Goal: Information Seeking & Learning: Learn about a topic

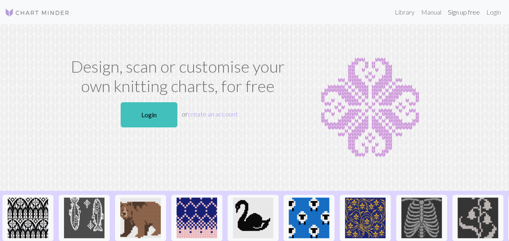
click at [460, 13] on link "Sign up free" at bounding box center [464, 12] width 39 height 16
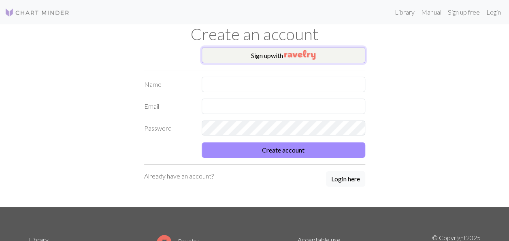
click at [294, 56] on img "button" at bounding box center [300, 55] width 31 height 10
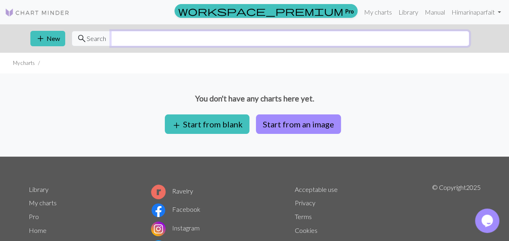
click at [117, 43] on input "text" at bounding box center [290, 38] width 359 height 15
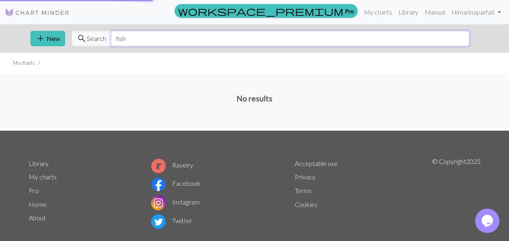
type input "fish"
click at [90, 41] on span "Search" at bounding box center [96, 39] width 19 height 10
click at [404, 12] on link "Library" at bounding box center [409, 12] width 26 height 16
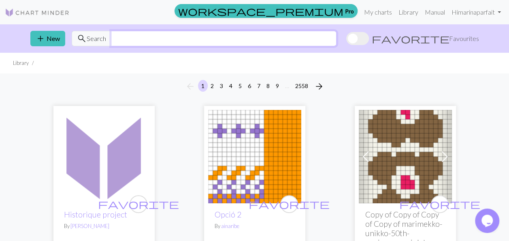
click at [178, 41] on input "text" at bounding box center [224, 38] width 226 height 15
type input "fish"
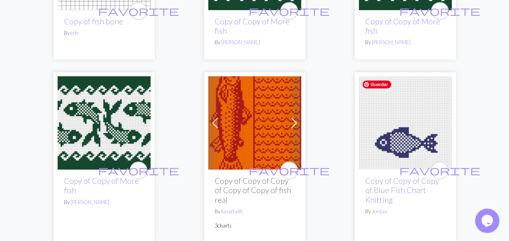
scroll to position [203, 0]
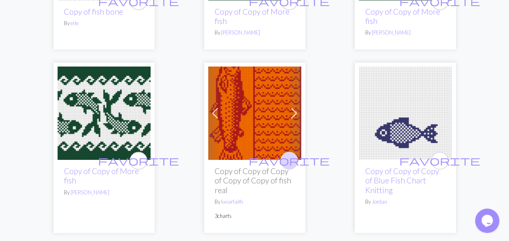
click at [286, 158] on span "favorite" at bounding box center [289, 160] width 81 height 13
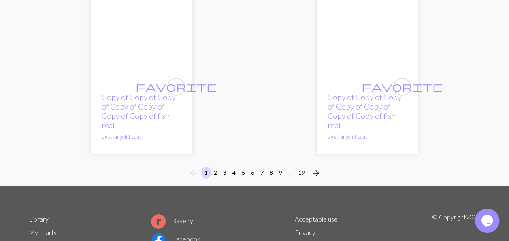
scroll to position [2924, 0]
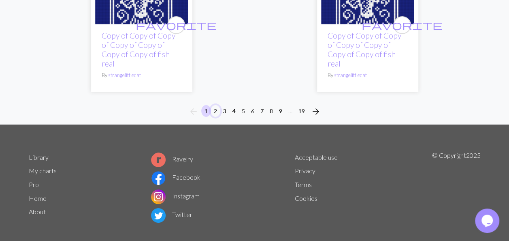
click at [214, 105] on button "2" at bounding box center [216, 111] width 10 height 12
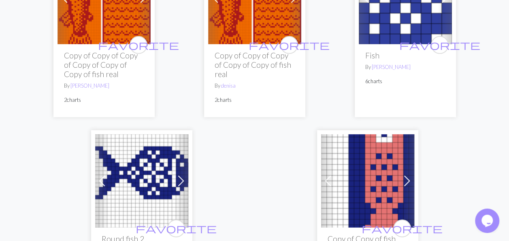
scroll to position [2918, 0]
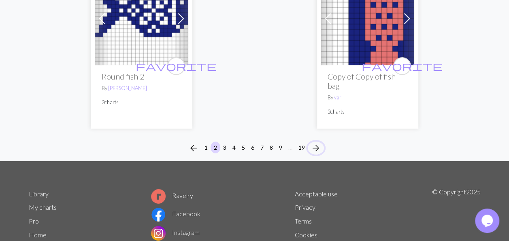
click at [315, 142] on span "arrow_forward" at bounding box center [316, 147] width 10 height 11
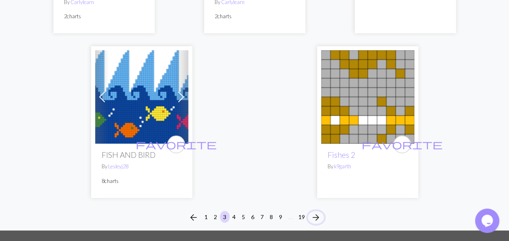
scroll to position [3074, 0]
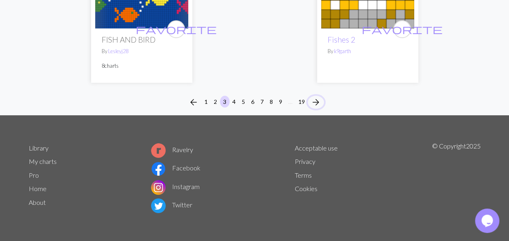
click at [319, 100] on span "arrow_forward" at bounding box center [316, 101] width 10 height 11
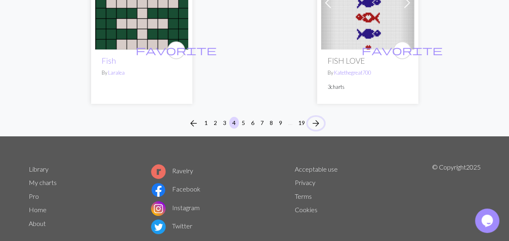
scroll to position [2989, 0]
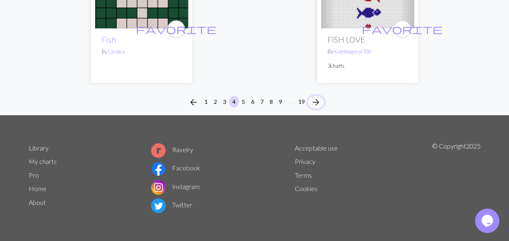
click at [315, 97] on span "arrow_forward" at bounding box center [316, 101] width 10 height 11
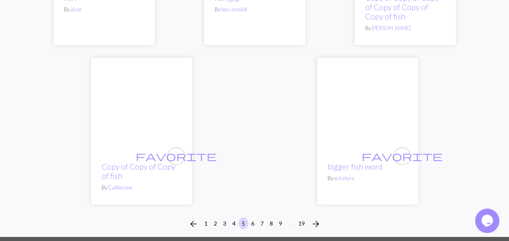
scroll to position [2797, 0]
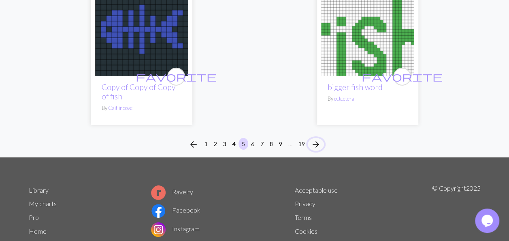
click at [314, 139] on span "arrow_forward" at bounding box center [316, 144] width 10 height 11
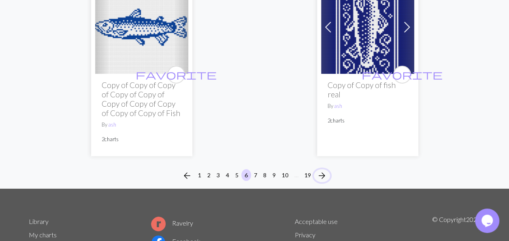
scroll to position [2993, 0]
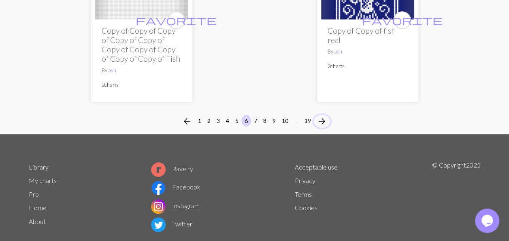
click at [323, 116] on span "arrow_forward" at bounding box center [322, 121] width 10 height 11
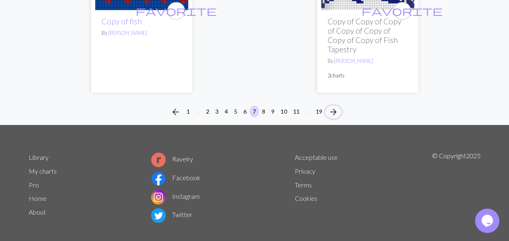
scroll to position [2923, 0]
click at [336, 106] on span "arrow_forward" at bounding box center [334, 111] width 10 height 11
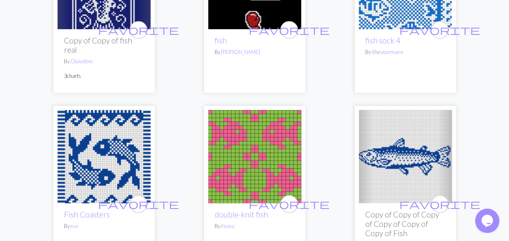
scroll to position [1378, 0]
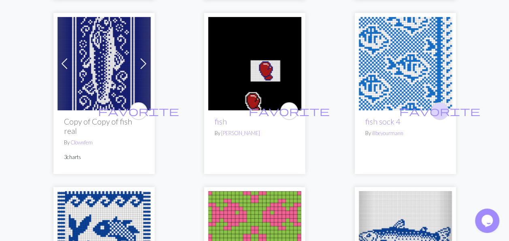
click at [445, 112] on button "favorite" at bounding box center [440, 111] width 18 height 18
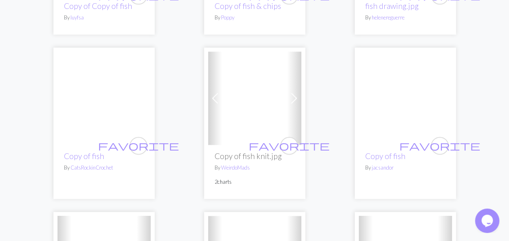
scroll to position [2027, 0]
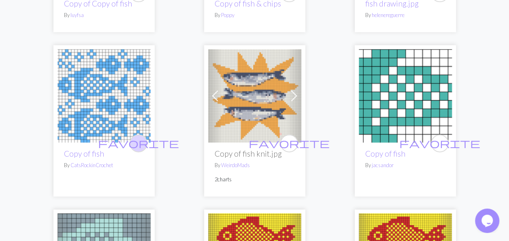
click at [143, 140] on button "favorite" at bounding box center [139, 143] width 18 height 18
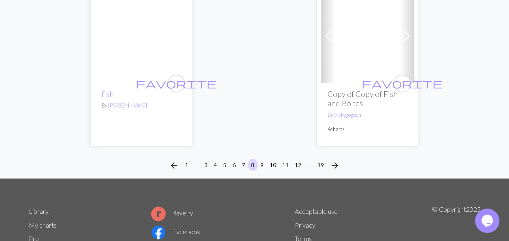
scroll to position [3022, 0]
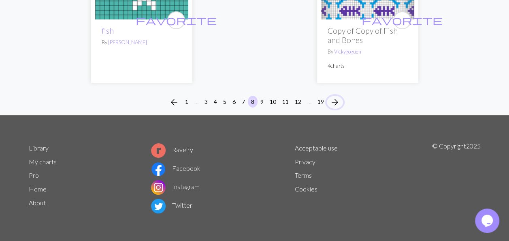
click at [337, 100] on span "arrow_forward" at bounding box center [335, 101] width 10 height 11
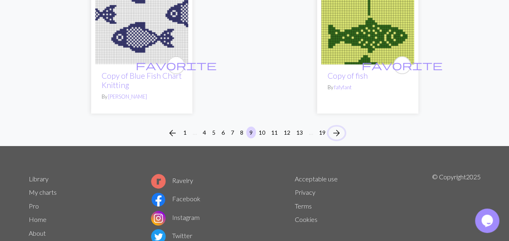
scroll to position [2733, 0]
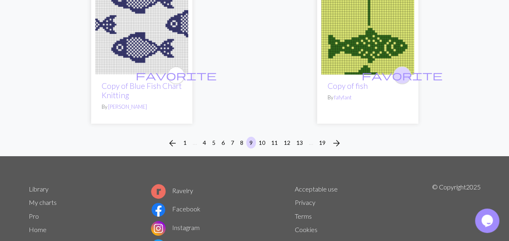
click at [405, 76] on span "favorite" at bounding box center [402, 75] width 81 height 13
click at [338, 142] on span "arrow_forward" at bounding box center [337, 142] width 10 height 11
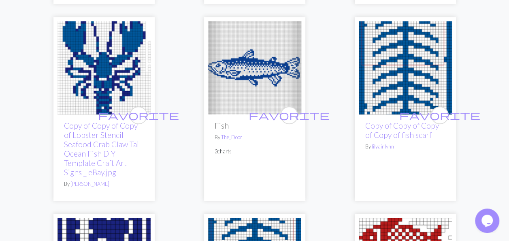
scroll to position [1783, 0]
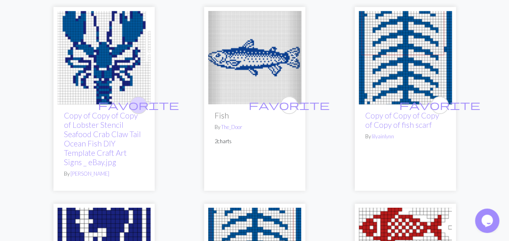
click at [139, 102] on span "favorite" at bounding box center [138, 104] width 81 height 13
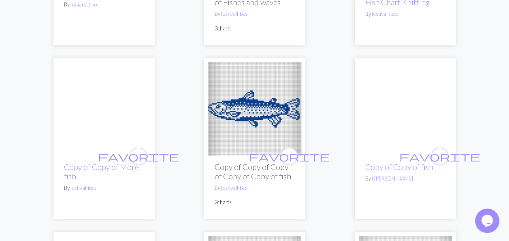
scroll to position [2270, 0]
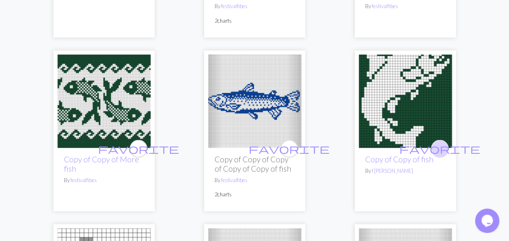
click at [441, 146] on span "favorite" at bounding box center [440, 148] width 81 height 13
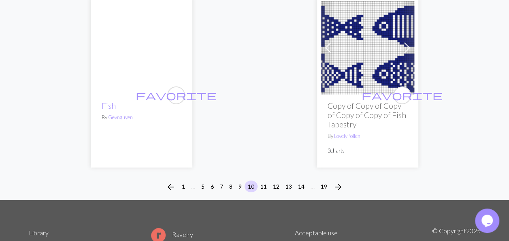
scroll to position [2837, 0]
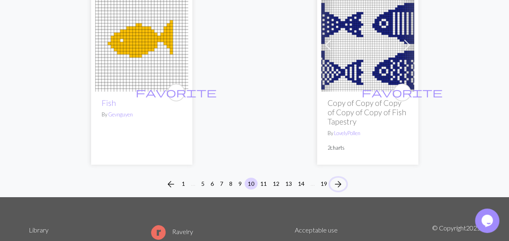
click at [338, 182] on span "arrow_forward" at bounding box center [339, 183] width 10 height 11
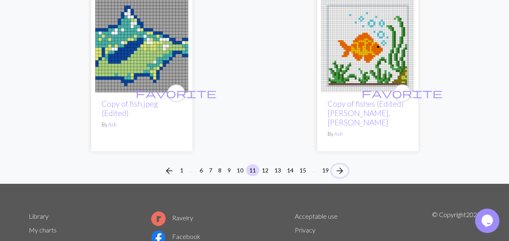
scroll to position [2837, 0]
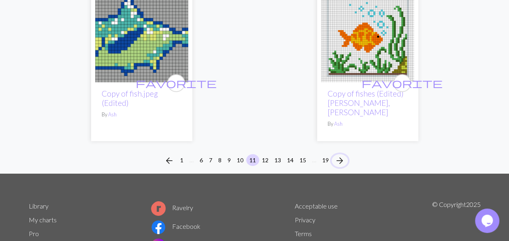
click at [341, 155] on span "arrow_forward" at bounding box center [340, 160] width 10 height 11
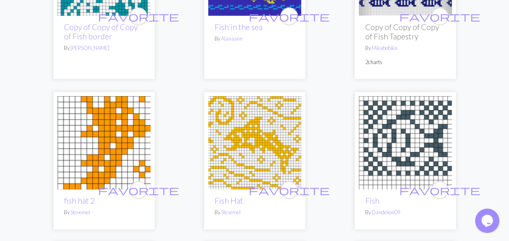
scroll to position [892, 0]
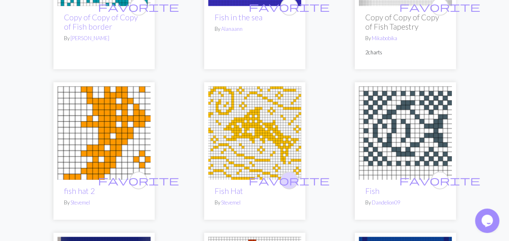
click at [291, 174] on span "favorite" at bounding box center [289, 180] width 81 height 13
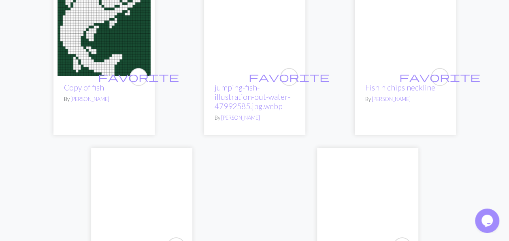
scroll to position [2594, 0]
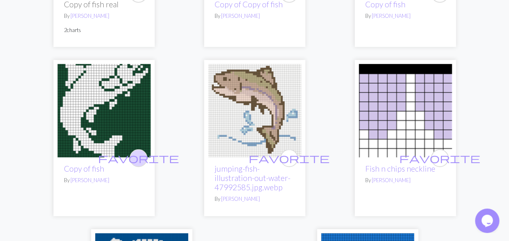
click at [137, 152] on span "favorite" at bounding box center [138, 158] width 81 height 13
click at [293, 152] on span "favorite" at bounding box center [289, 158] width 81 height 13
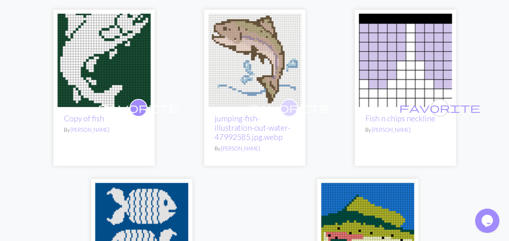
scroll to position [2756, 0]
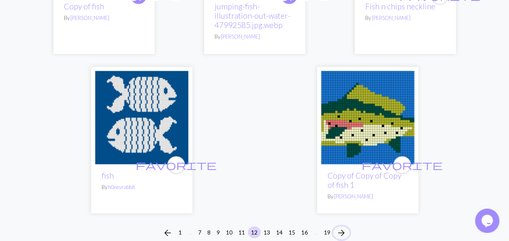
click at [341, 227] on span "arrow_forward" at bounding box center [342, 232] width 10 height 11
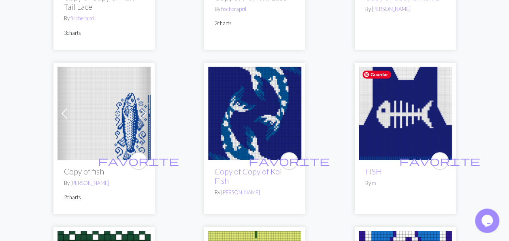
scroll to position [1135, 0]
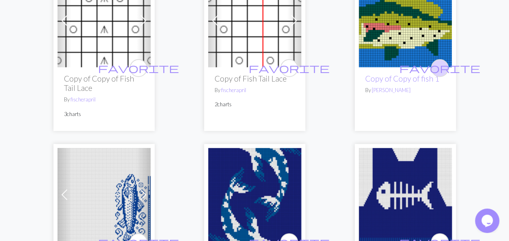
click at [438, 66] on span "favorite" at bounding box center [440, 68] width 81 height 13
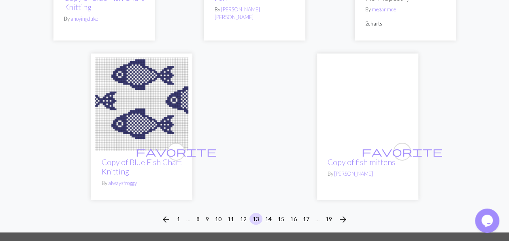
scroll to position [2756, 0]
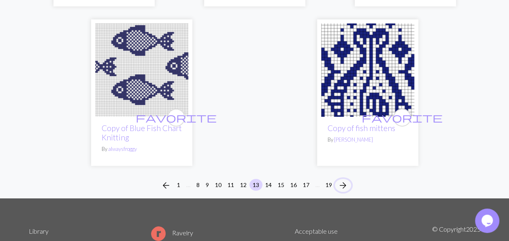
click at [346, 182] on span "arrow_forward" at bounding box center [343, 185] width 10 height 11
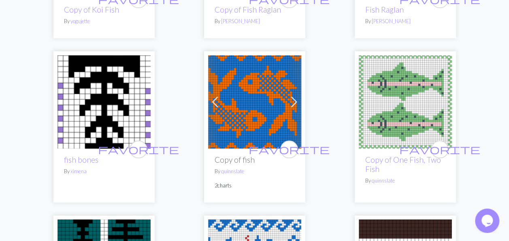
scroll to position [446, 0]
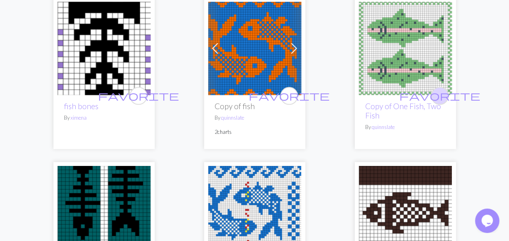
click at [440, 92] on span "favorite" at bounding box center [440, 95] width 81 height 13
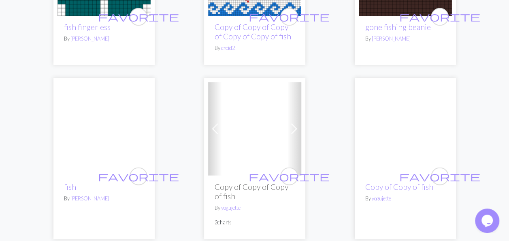
scroll to position [608, 0]
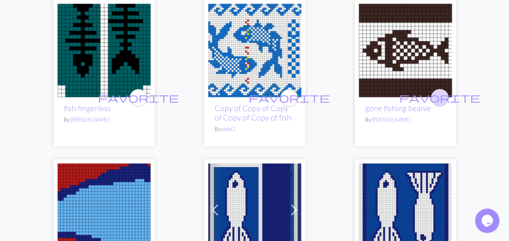
click at [439, 92] on span "favorite" at bounding box center [440, 97] width 81 height 13
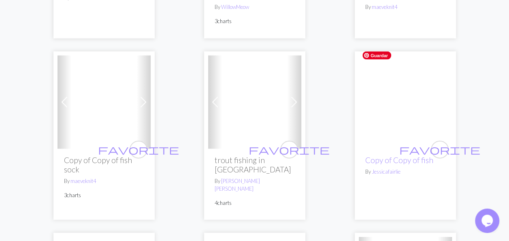
scroll to position [2391, 0]
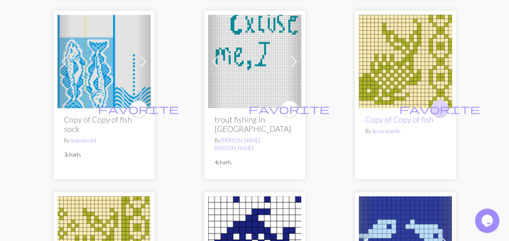
click at [439, 103] on span "favorite" at bounding box center [440, 109] width 81 height 13
click at [137, 103] on span "favorite" at bounding box center [138, 109] width 81 height 13
click at [139, 103] on span "favorite" at bounding box center [138, 109] width 81 height 13
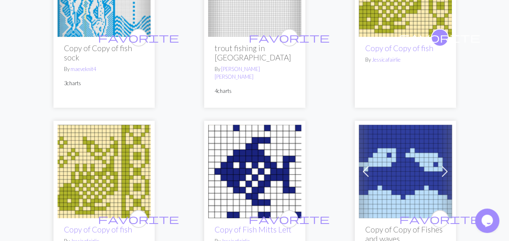
scroll to position [2432, 0]
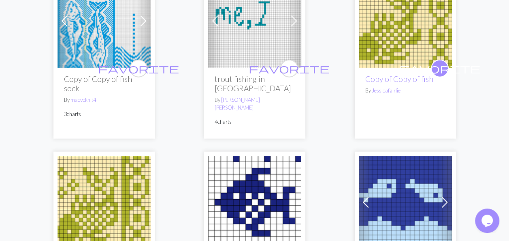
click at [141, 50] on link "Next" at bounding box center [144, 20] width 14 height 93
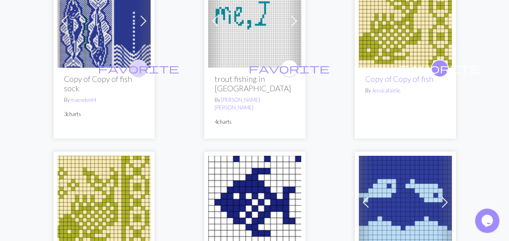
click at [137, 62] on span "favorite" at bounding box center [138, 68] width 81 height 13
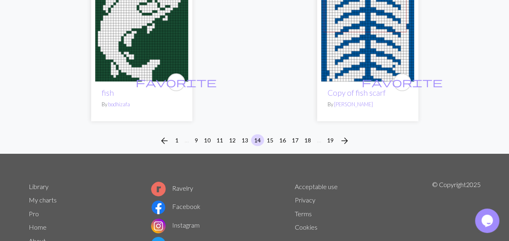
scroll to position [2755, 0]
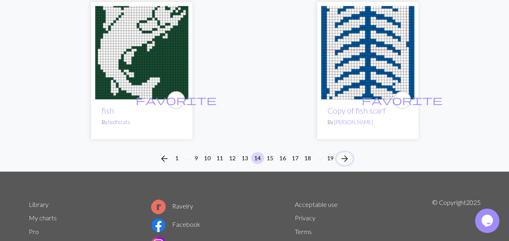
click at [347, 153] on span "arrow_forward" at bounding box center [345, 158] width 10 height 11
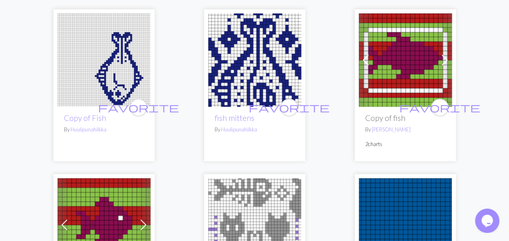
scroll to position [1702, 0]
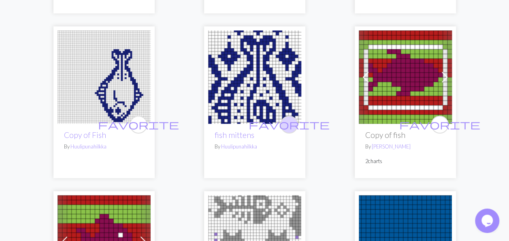
click at [292, 118] on span "favorite" at bounding box center [289, 124] width 81 height 13
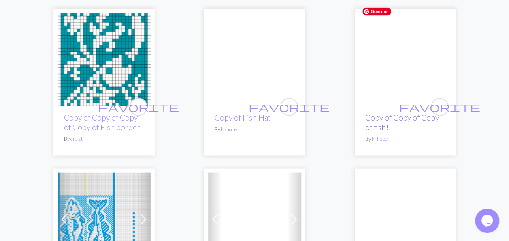
scroll to position [2229, 0]
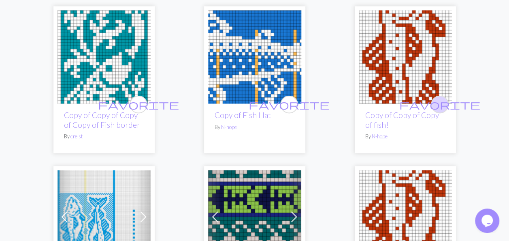
click at [441, 98] on span "favorite" at bounding box center [440, 104] width 81 height 13
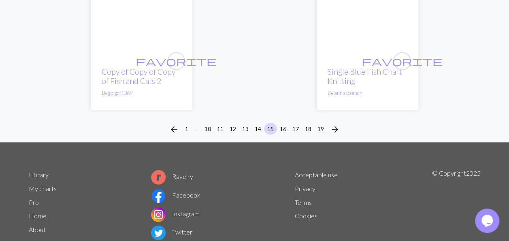
scroll to position [2782, 0]
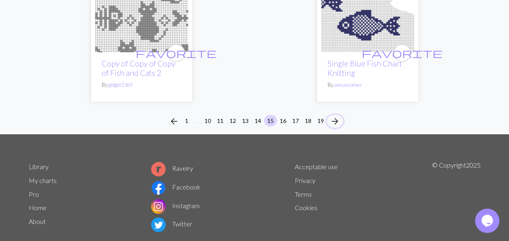
click at [336, 116] on span "arrow_forward" at bounding box center [335, 121] width 10 height 11
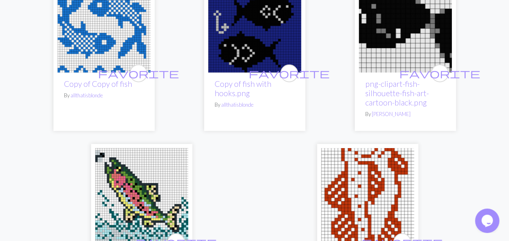
scroll to position [2634, 0]
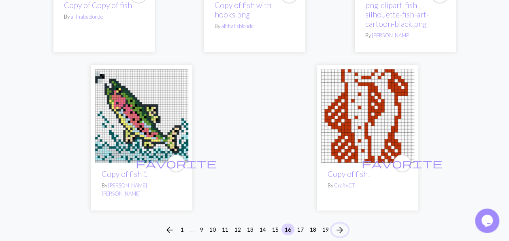
click at [340, 224] on span "arrow_forward" at bounding box center [340, 229] width 10 height 11
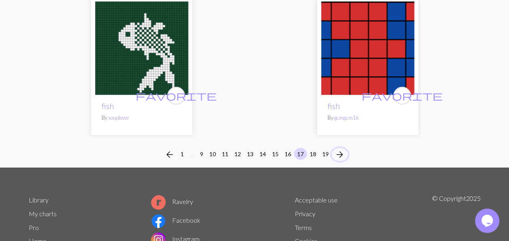
scroll to position [2689, 0]
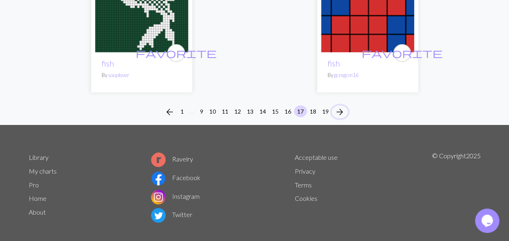
click at [341, 106] on span "arrow_forward" at bounding box center [340, 111] width 10 height 11
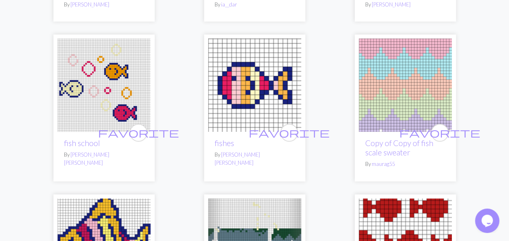
scroll to position [243, 0]
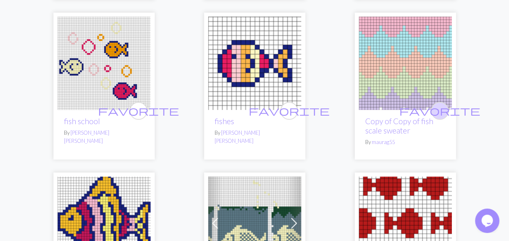
click at [443, 111] on span "favorite" at bounding box center [440, 110] width 81 height 13
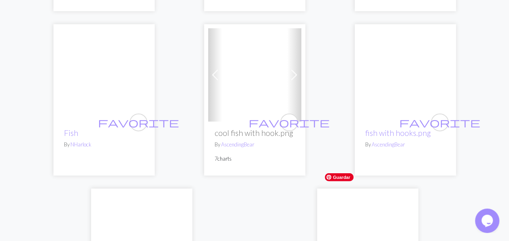
scroll to position [2391, 0]
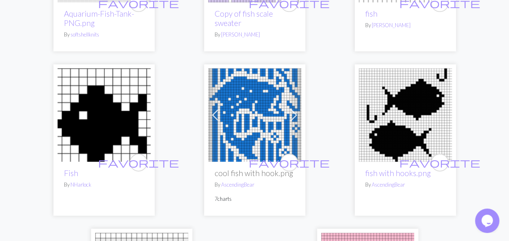
click at [296, 109] on span at bounding box center [294, 115] width 13 height 13
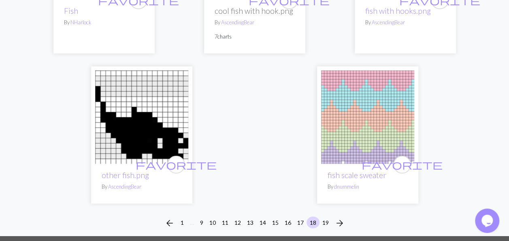
scroll to position [2651, 0]
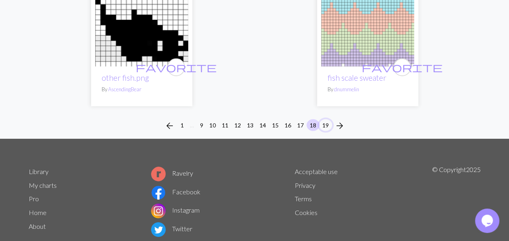
click at [325, 119] on button "19" at bounding box center [325, 125] width 13 height 12
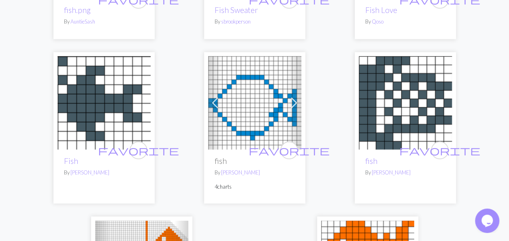
scroll to position [892, 0]
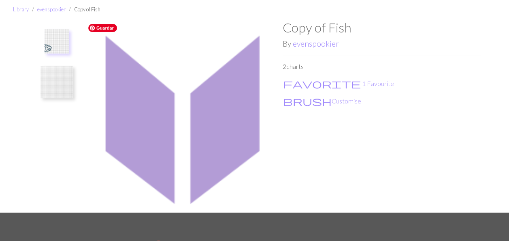
scroll to position [81, 0]
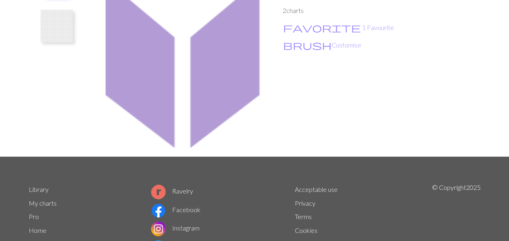
click at [55, 25] on img at bounding box center [57, 26] width 32 height 32
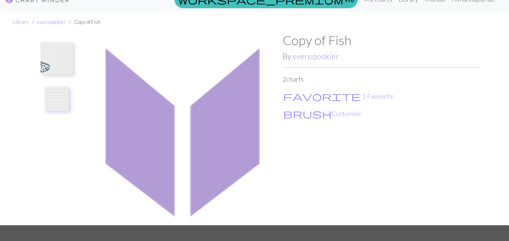
scroll to position [0, 0]
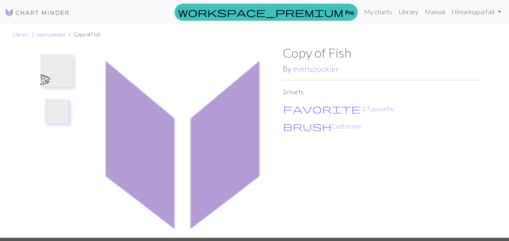
click at [54, 72] on img at bounding box center [57, 70] width 32 height 32
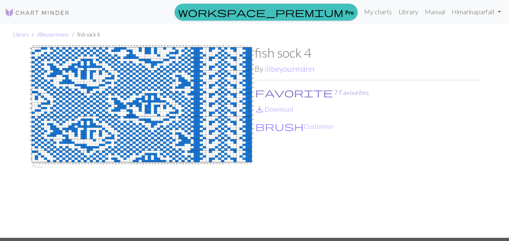
click at [262, 90] on span "favorite" at bounding box center [294, 92] width 78 height 11
click at [259, 90] on span "favorite" at bounding box center [294, 92] width 78 height 11
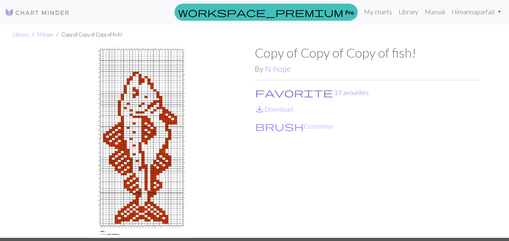
click at [259, 91] on span "favorite" at bounding box center [294, 92] width 78 height 11
click at [261, 90] on span "favorite" at bounding box center [294, 92] width 78 height 11
